Goal: Transaction & Acquisition: Purchase product/service

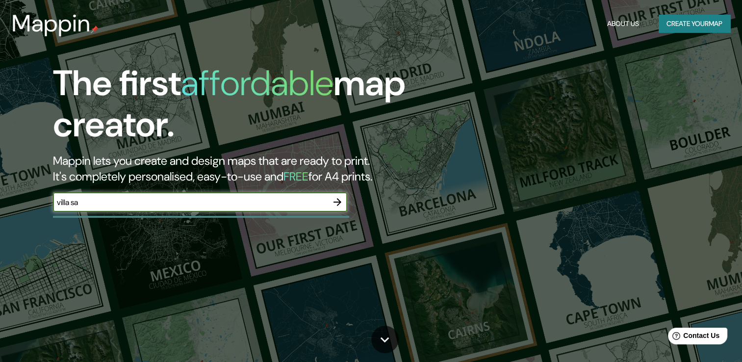
click at [227, 203] on input "villa sa" at bounding box center [190, 202] width 274 height 11
type input "[GEOGRAPHIC_DATA][PERSON_NAME][PERSON_NAME]"
click at [336, 200] on icon "button" at bounding box center [337, 202] width 12 height 12
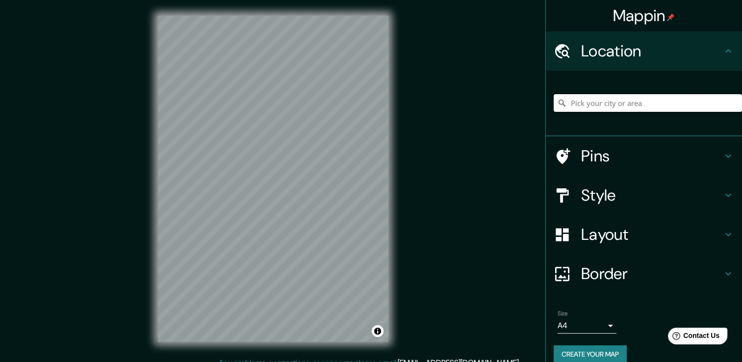
click at [620, 101] on input "Pick your city or area" at bounding box center [647, 103] width 188 height 18
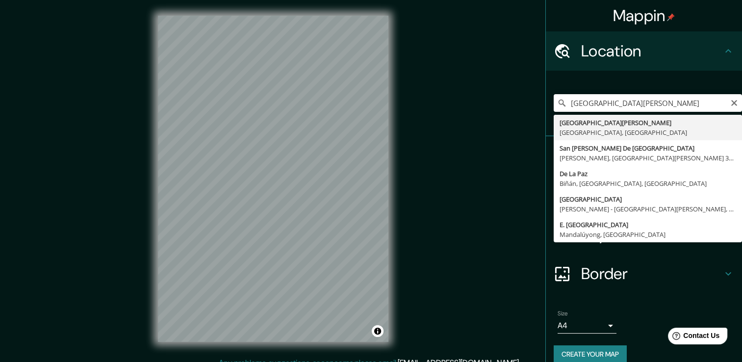
type input "[GEOGRAPHIC_DATA][PERSON_NAME], [GEOGRAPHIC_DATA], [GEOGRAPHIC_DATA]"
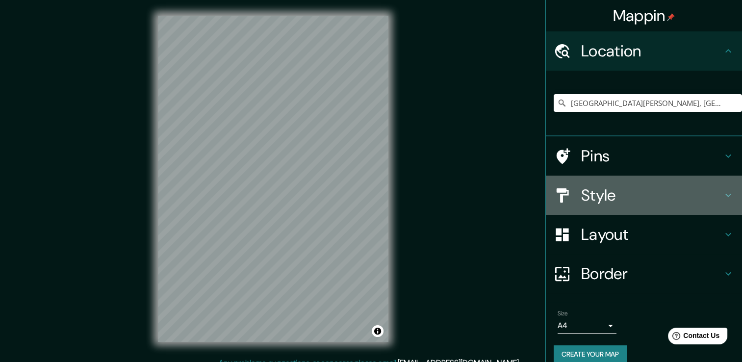
click at [621, 197] on h4 "Style" at bounding box center [651, 195] width 141 height 20
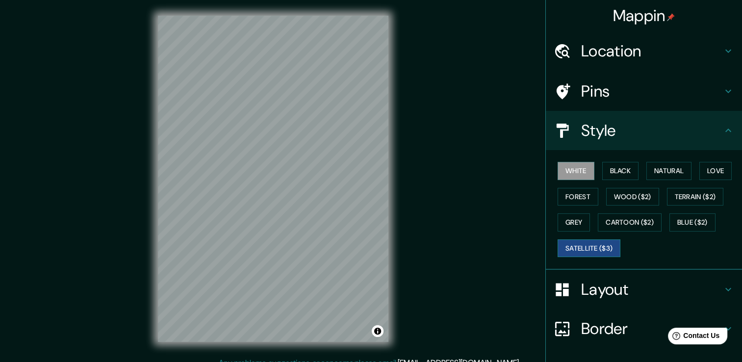
click at [598, 248] on button "Satellite ($3)" at bounding box center [588, 248] width 63 height 18
click at [260, 361] on html "Mappin Location [GEOGRAPHIC_DATA][PERSON_NAME], [GEOGRAPHIC_DATA], [GEOGRAPHIC_…" at bounding box center [371, 181] width 742 height 362
click at [429, 272] on div "Mappin Location [GEOGRAPHIC_DATA][PERSON_NAME], [GEOGRAPHIC_DATA], [GEOGRAPHIC_…" at bounding box center [371, 186] width 742 height 373
